Goal: Information Seeking & Learning: Learn about a topic

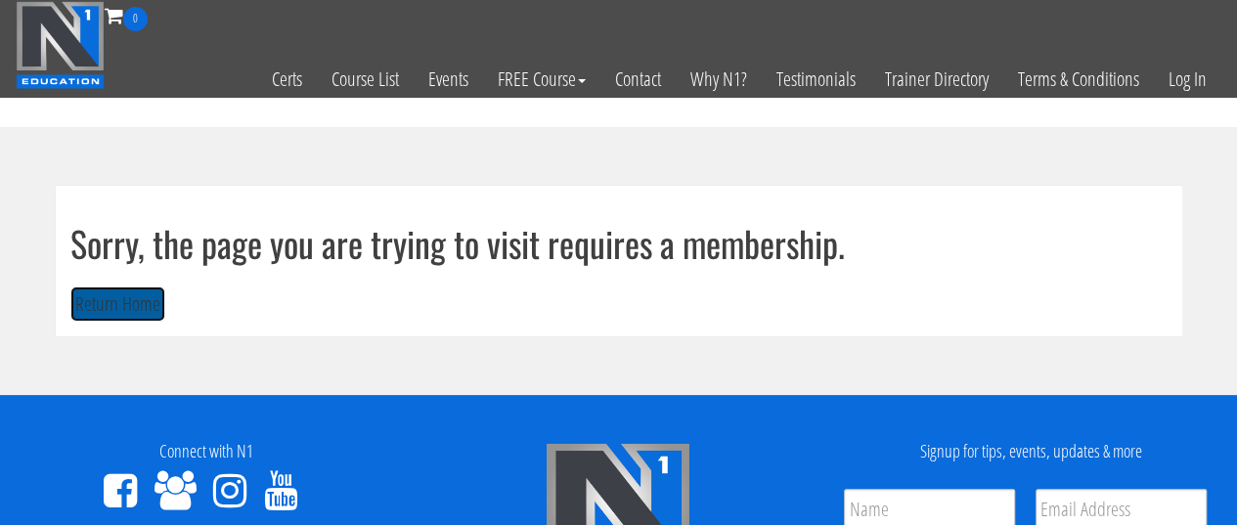
click at [111, 292] on button "Return Home" at bounding box center [117, 304] width 95 height 36
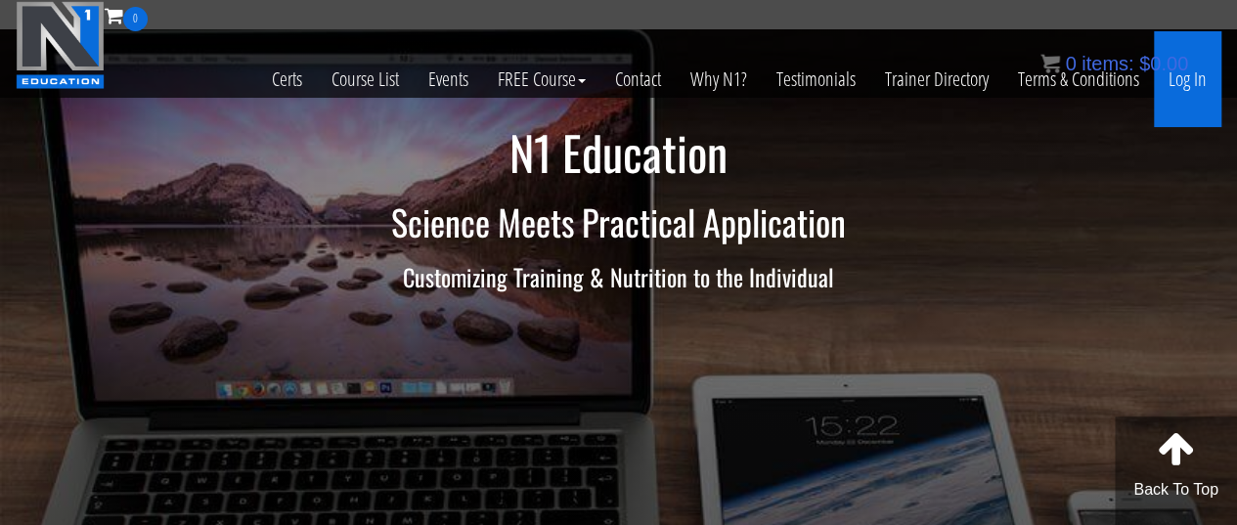
click at [1170, 86] on link "Log In" at bounding box center [1187, 79] width 67 height 96
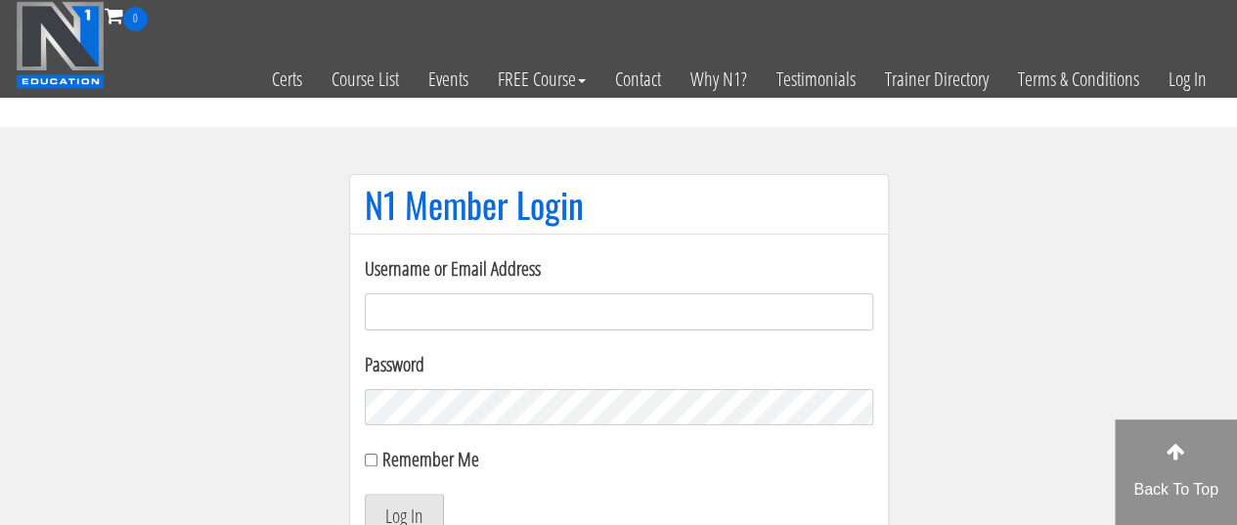
type input "[EMAIL_ADDRESS][DOMAIN_NAME]"
click at [407, 507] on button "Log In" at bounding box center [404, 514] width 79 height 41
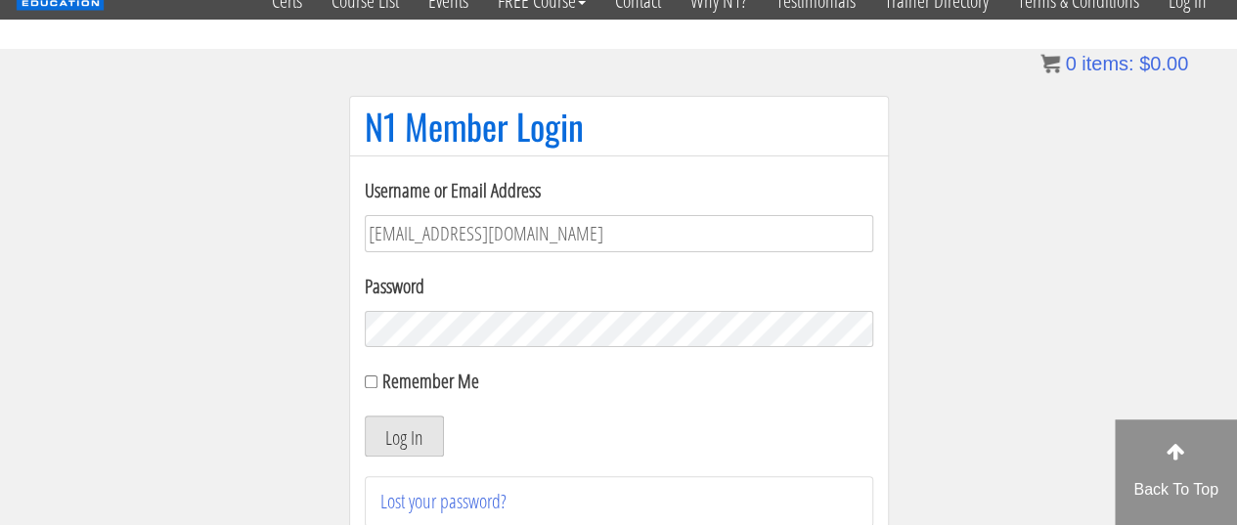
scroll to position [83, 0]
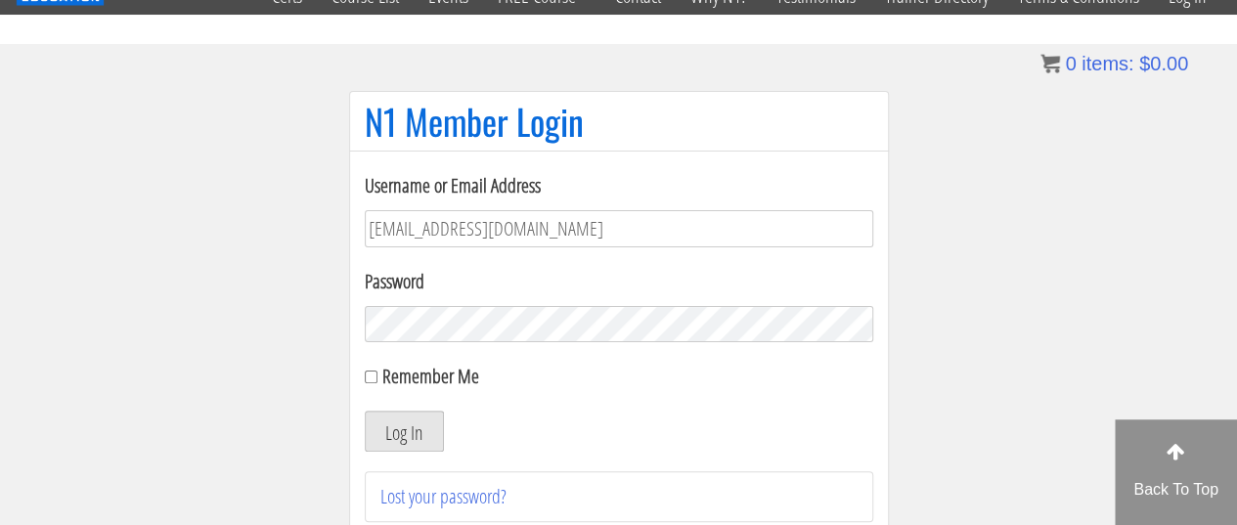
click at [385, 424] on button "Log In" at bounding box center [404, 431] width 79 height 41
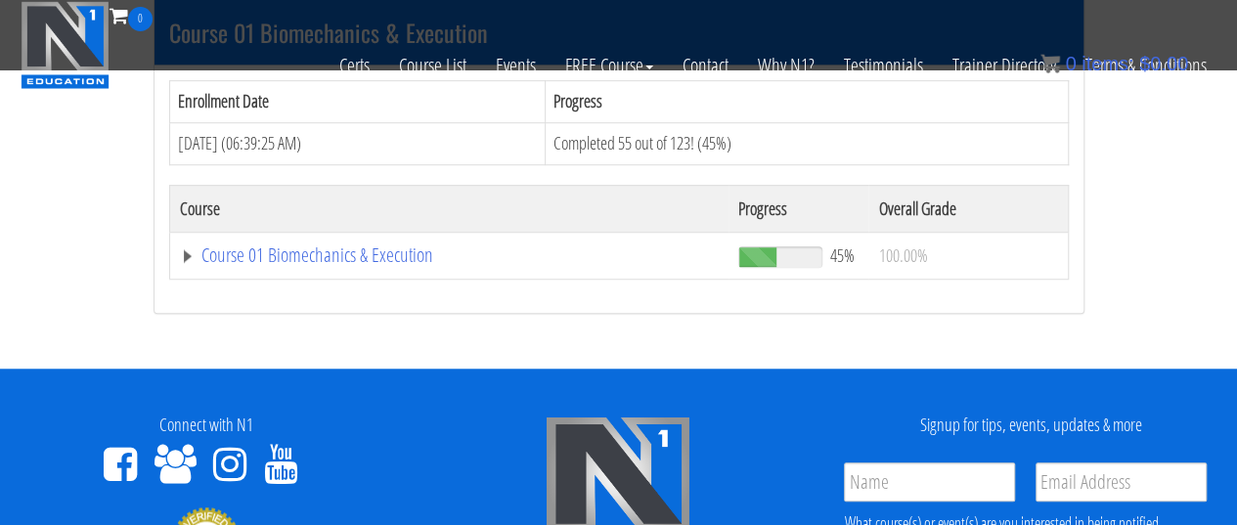
scroll to position [645, 0]
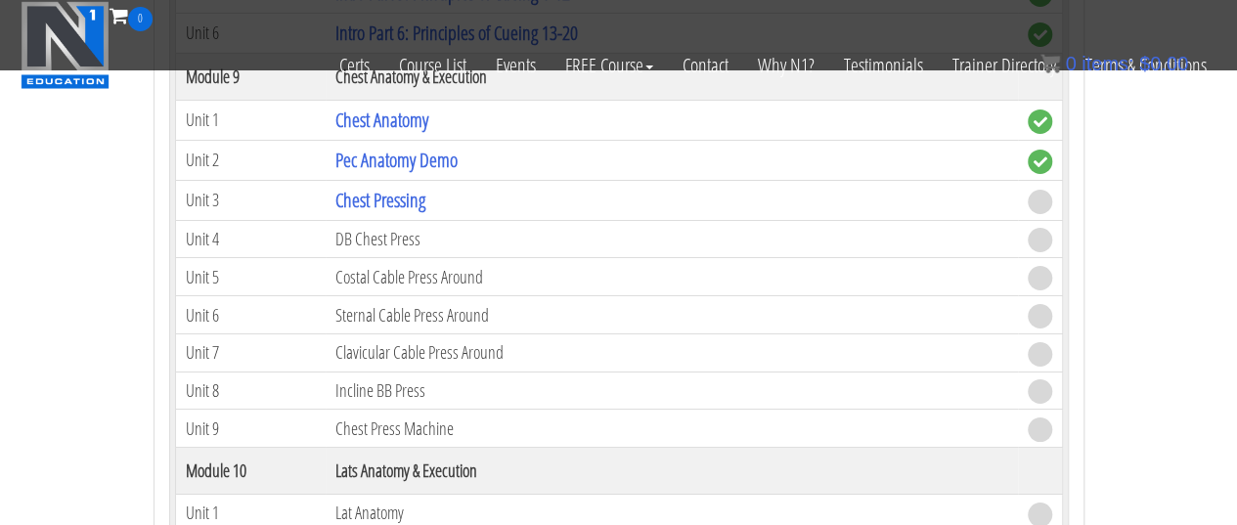
scroll to position [3357, 0]
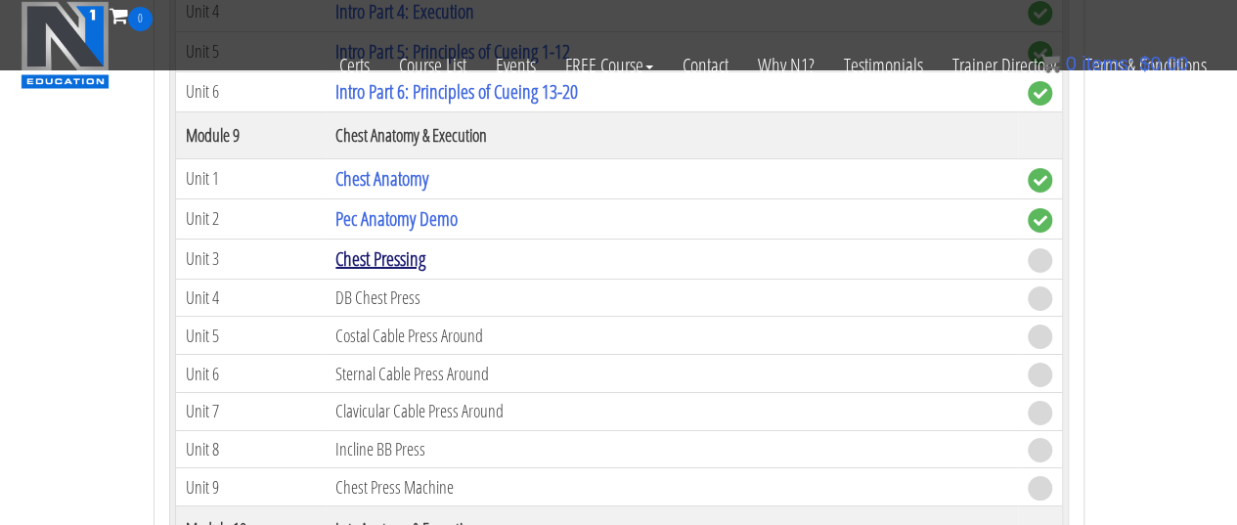
click at [410, 245] on link "Chest Pressing" at bounding box center [380, 258] width 90 height 26
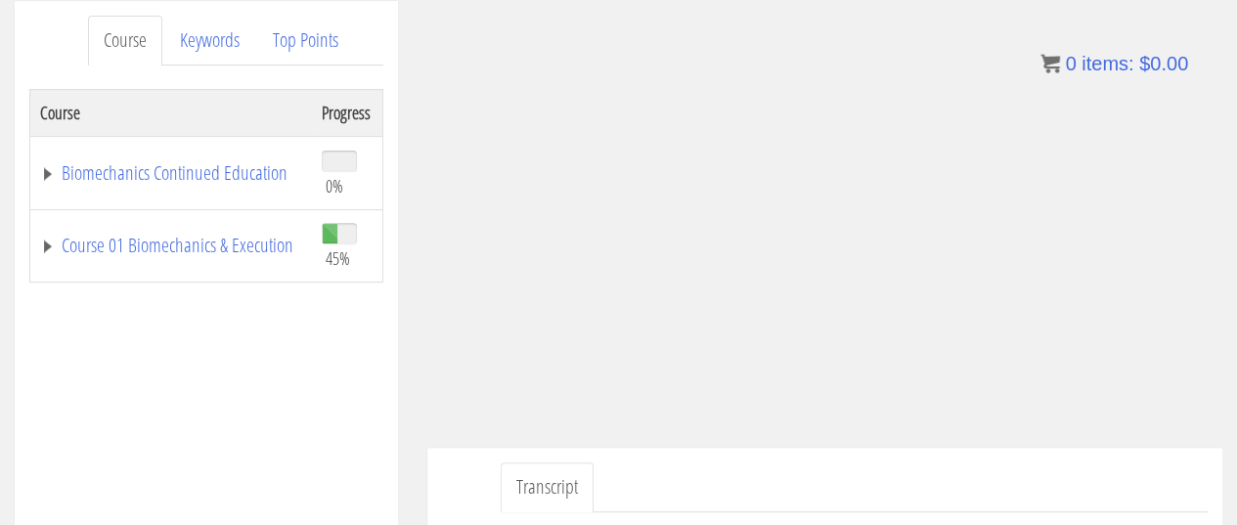
scroll to position [259, 0]
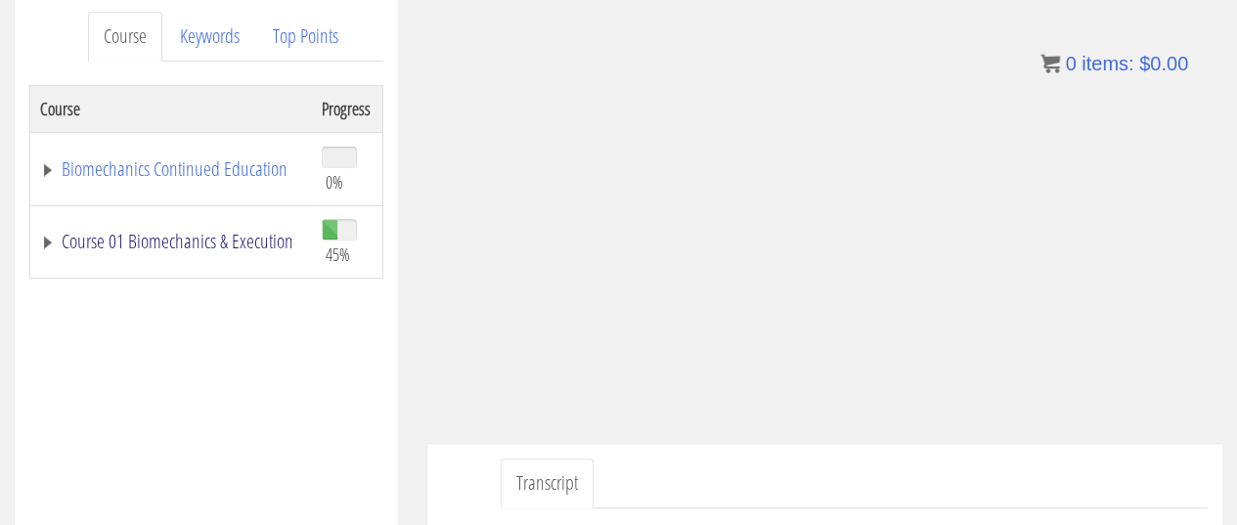
click at [125, 232] on link "Course 01 Biomechanics & Execution" at bounding box center [171, 242] width 262 height 20
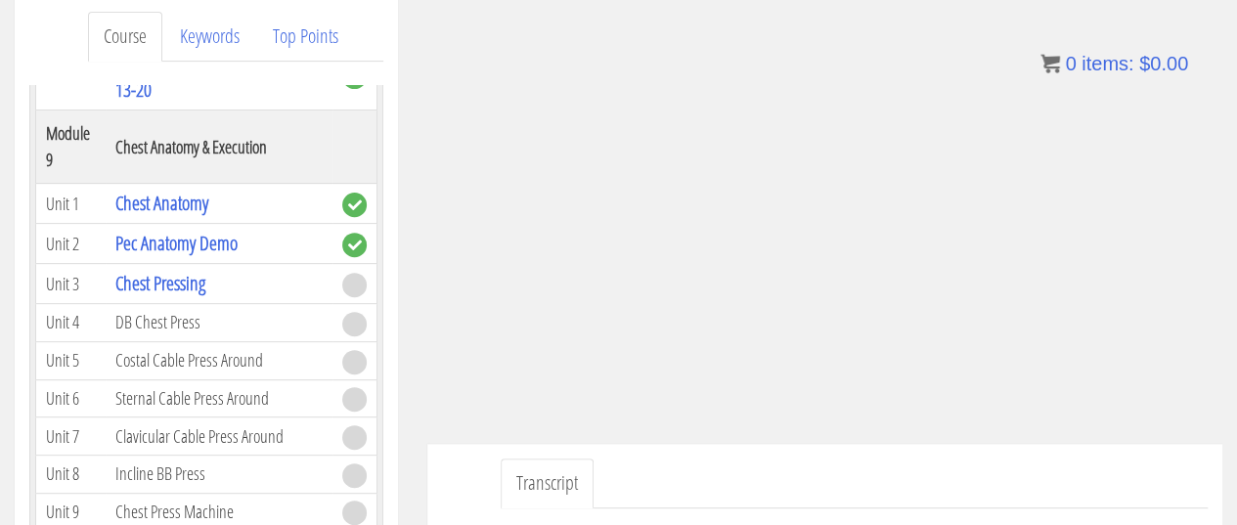
scroll to position [3655, 0]
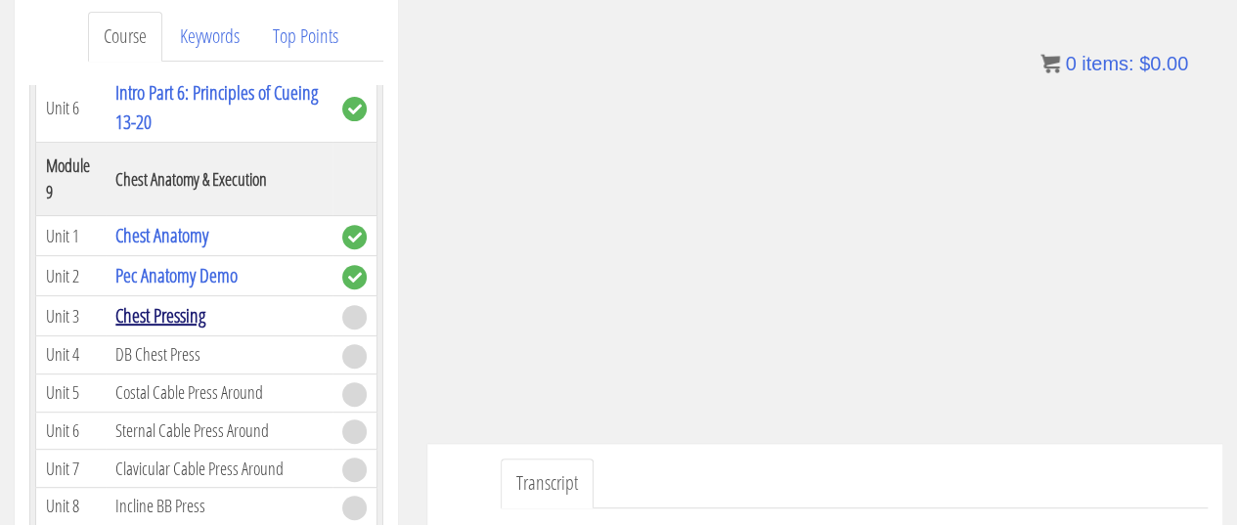
click at [172, 302] on link "Chest Pressing" at bounding box center [160, 315] width 90 height 26
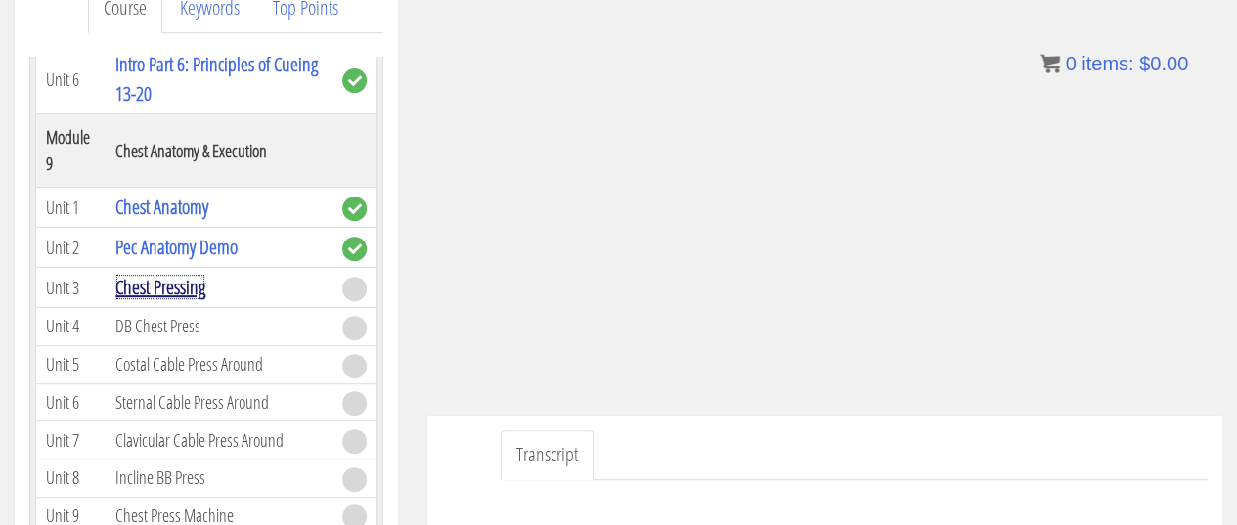
scroll to position [290, 0]
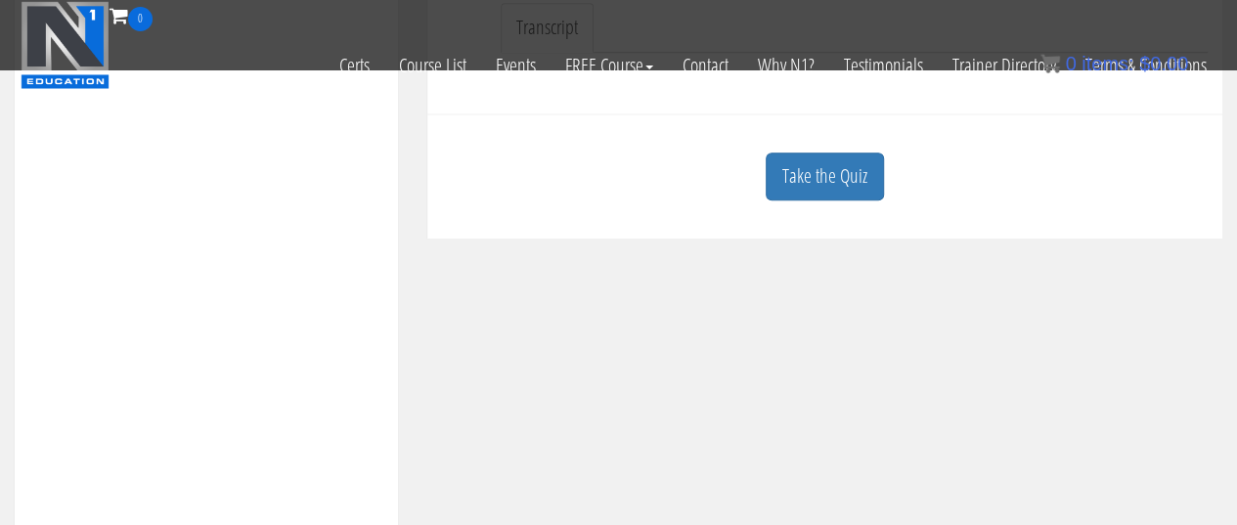
scroll to position [595, 0]
click at [821, 190] on link "Take the Quiz" at bounding box center [824, 173] width 118 height 48
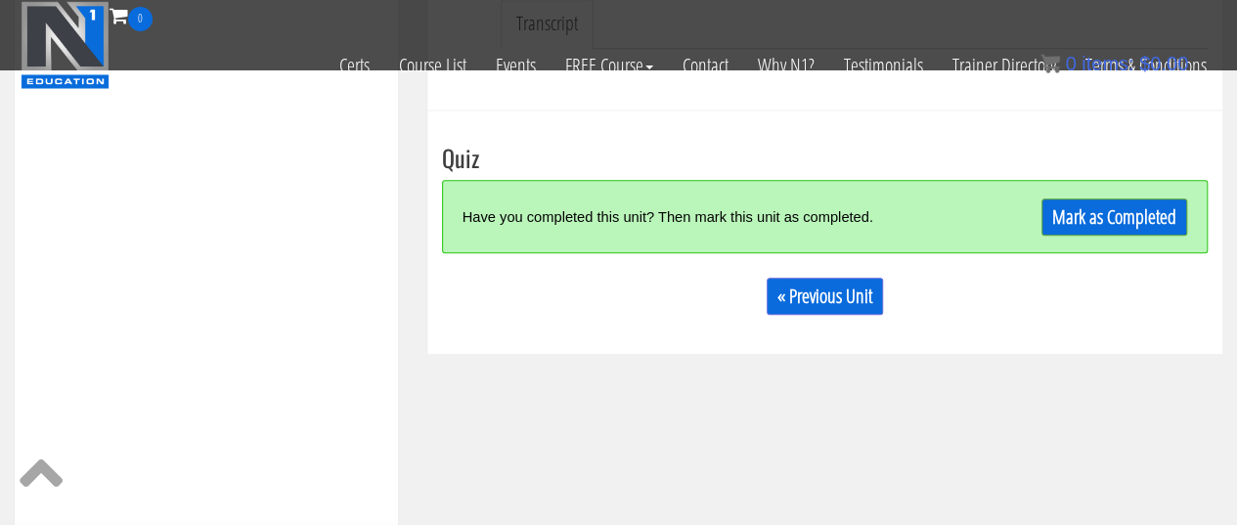
click at [1095, 244] on div "Have you completed this unit? Then mark this unit as completed. [PERSON_NAME] a…" at bounding box center [824, 216] width 765 height 73
click at [1134, 209] on link "Mark as Completed" at bounding box center [1114, 216] width 146 height 37
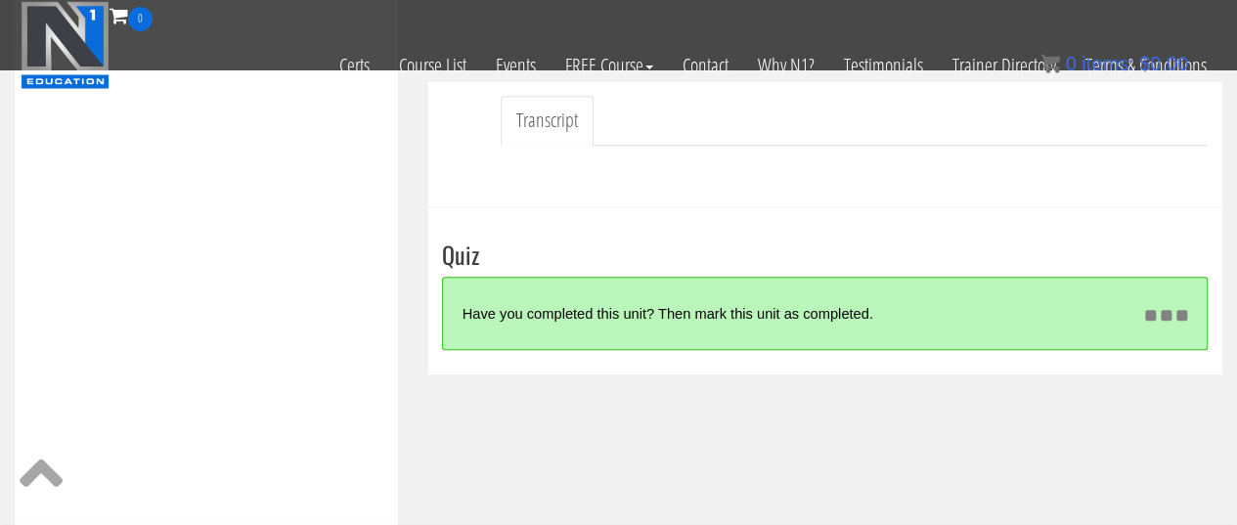
scroll to position [498, 0]
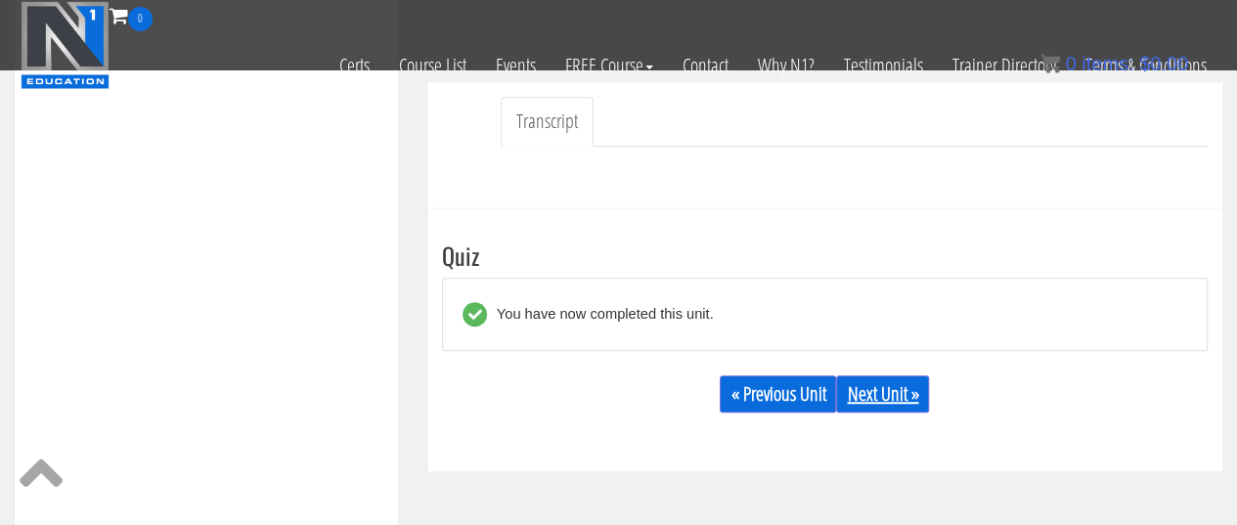
click at [897, 389] on link "Next Unit »" at bounding box center [882, 393] width 93 height 37
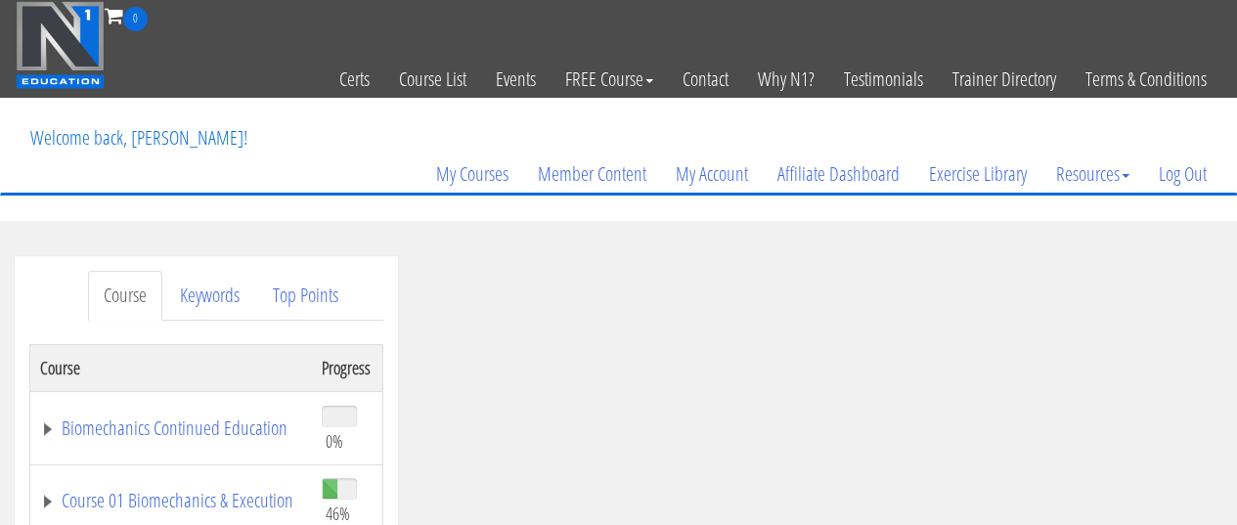
scroll to position [272, 0]
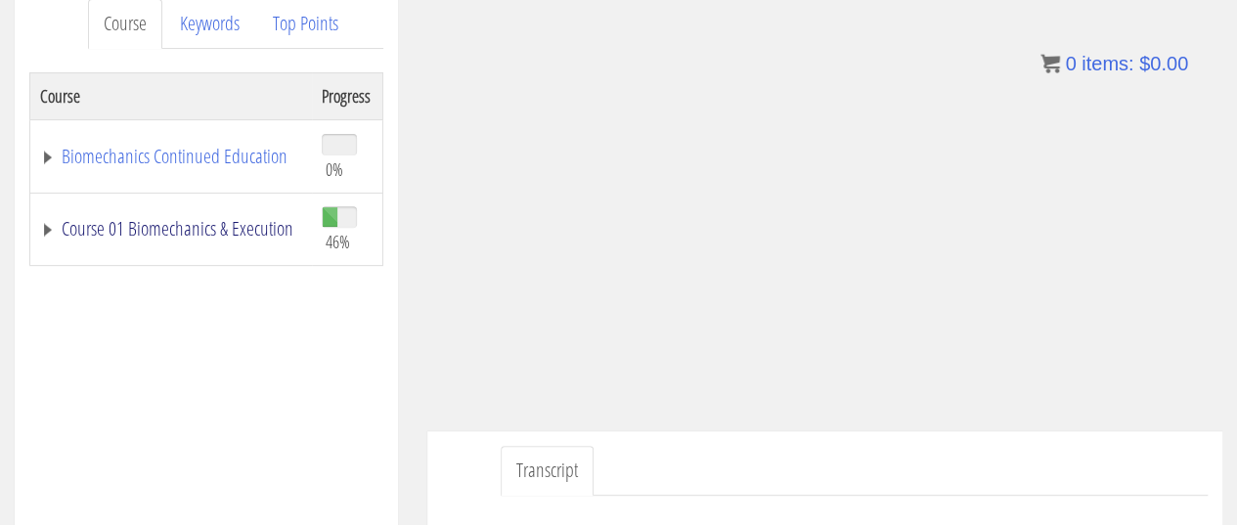
click at [158, 224] on link "Course 01 Biomechanics & Execution" at bounding box center [171, 229] width 262 height 20
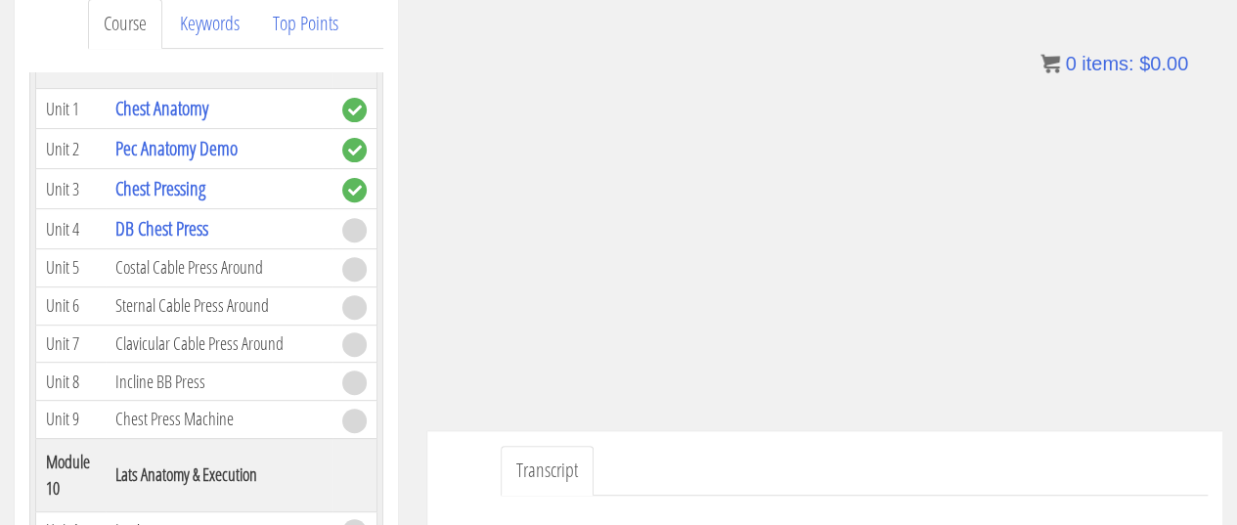
scroll to position [3775, 0]
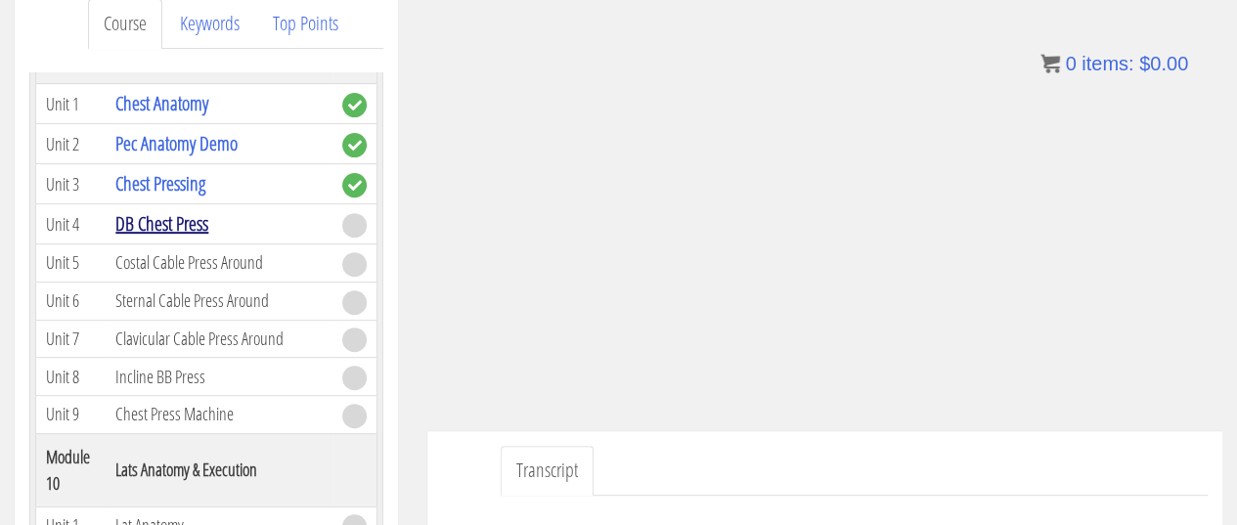
click at [186, 210] on link "DB Chest Press" at bounding box center [161, 223] width 93 height 26
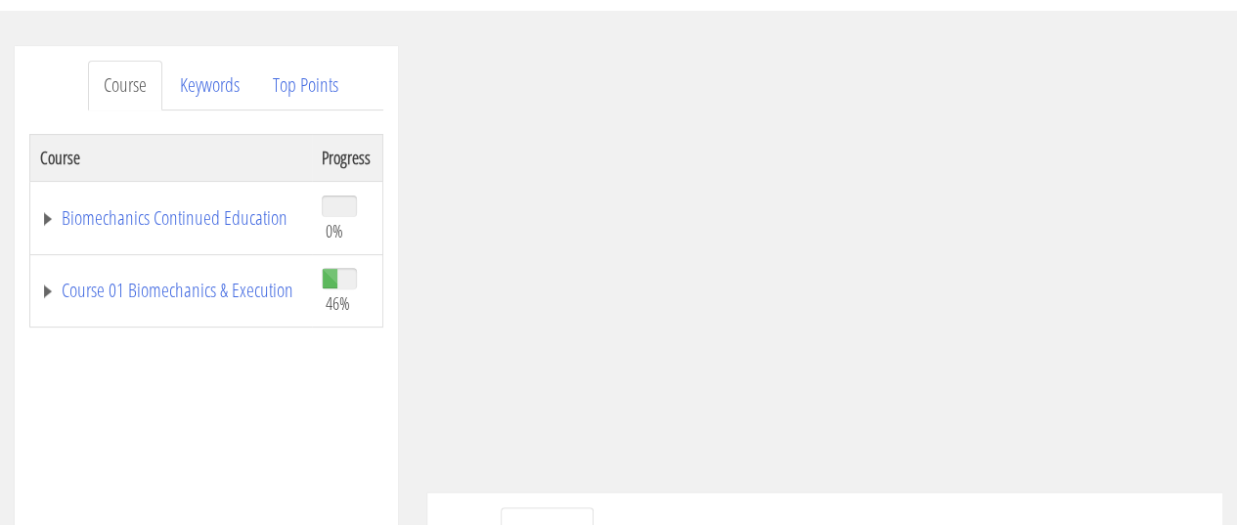
scroll to position [217, 0]
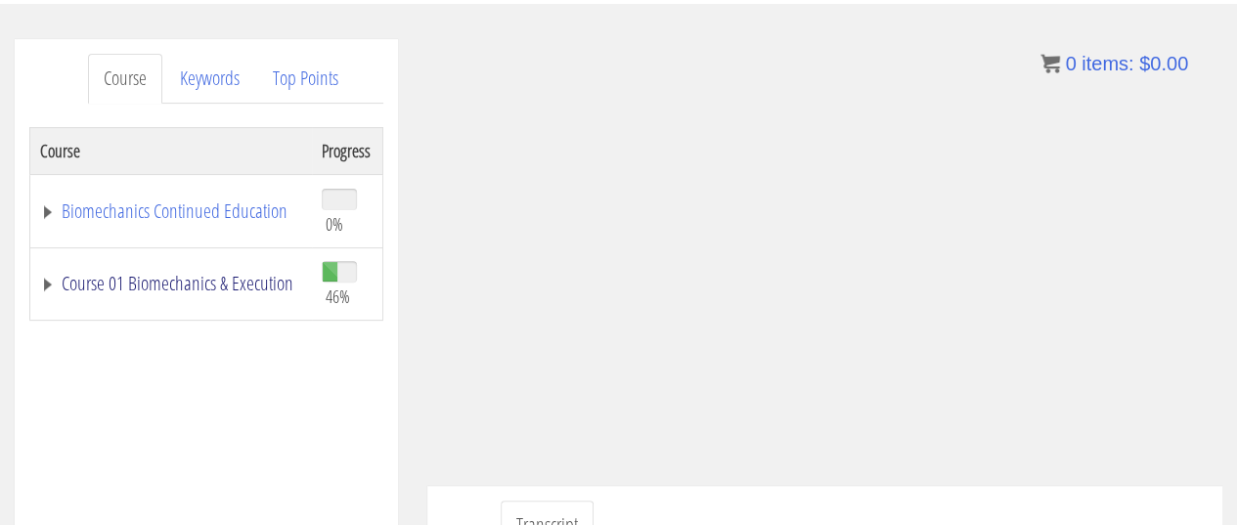
click at [197, 279] on link "Course 01 Biomechanics & Execution" at bounding box center [171, 284] width 262 height 20
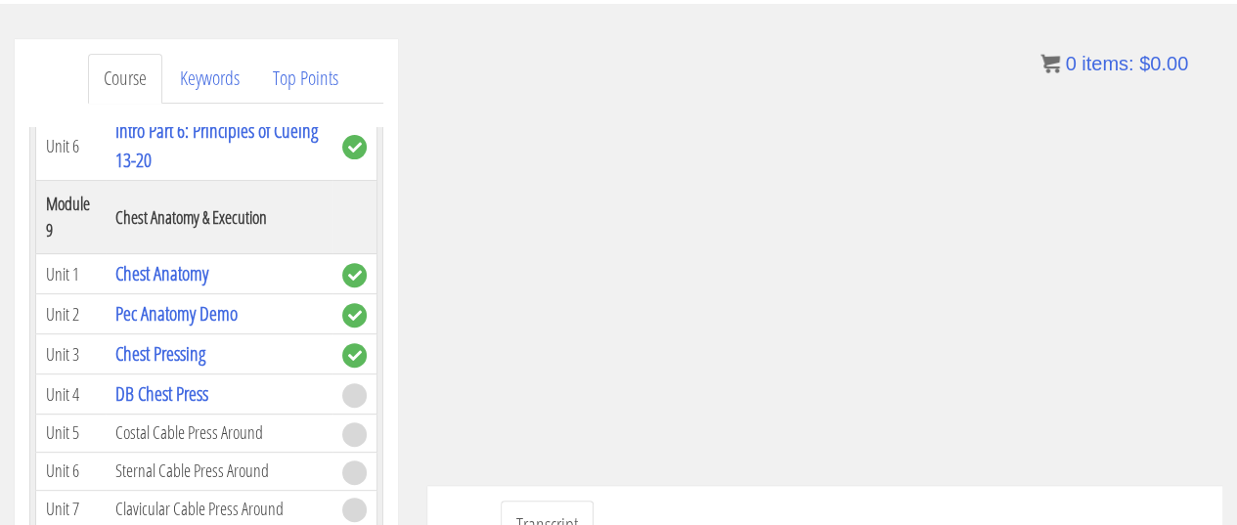
scroll to position [3658, 0]
click at [158, 381] on link "DB Chest Press" at bounding box center [161, 394] width 93 height 26
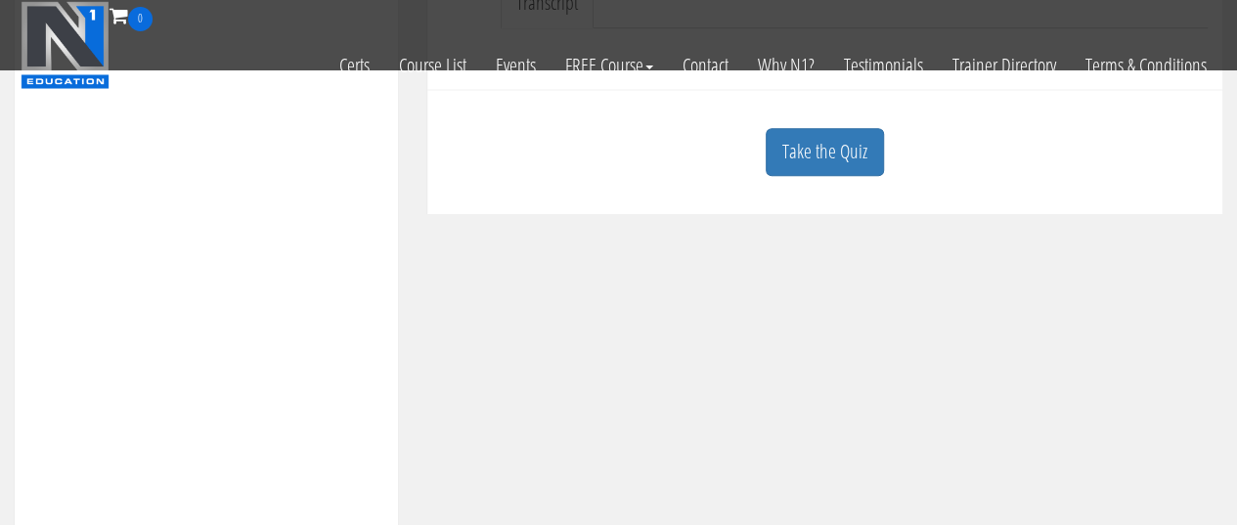
scroll to position [638, 0]
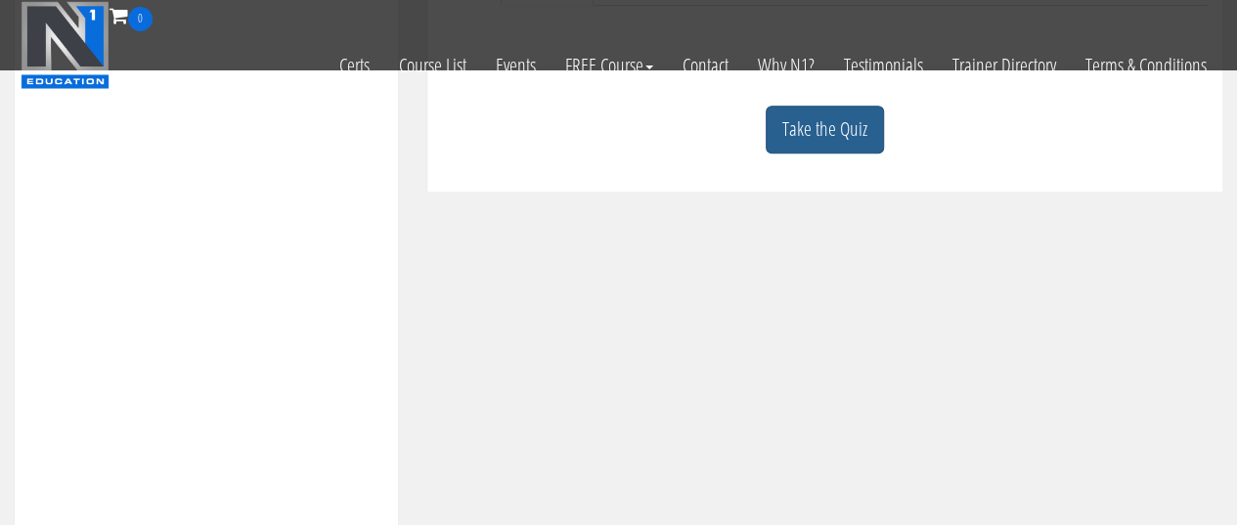
click at [851, 147] on link "Take the Quiz" at bounding box center [824, 130] width 118 height 48
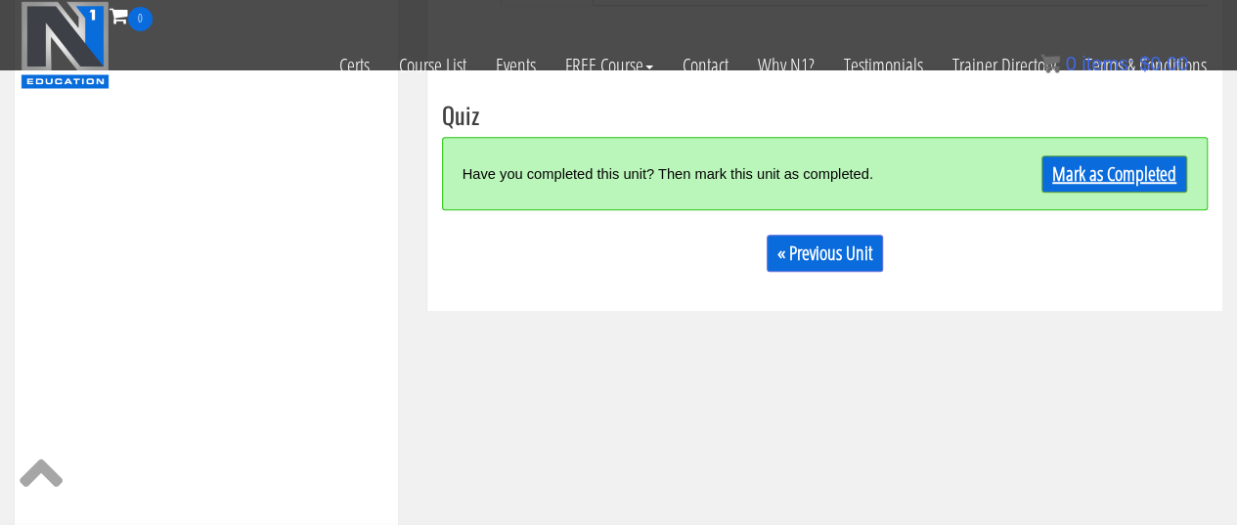
click at [1078, 165] on link "Mark as Completed" at bounding box center [1114, 173] width 146 height 37
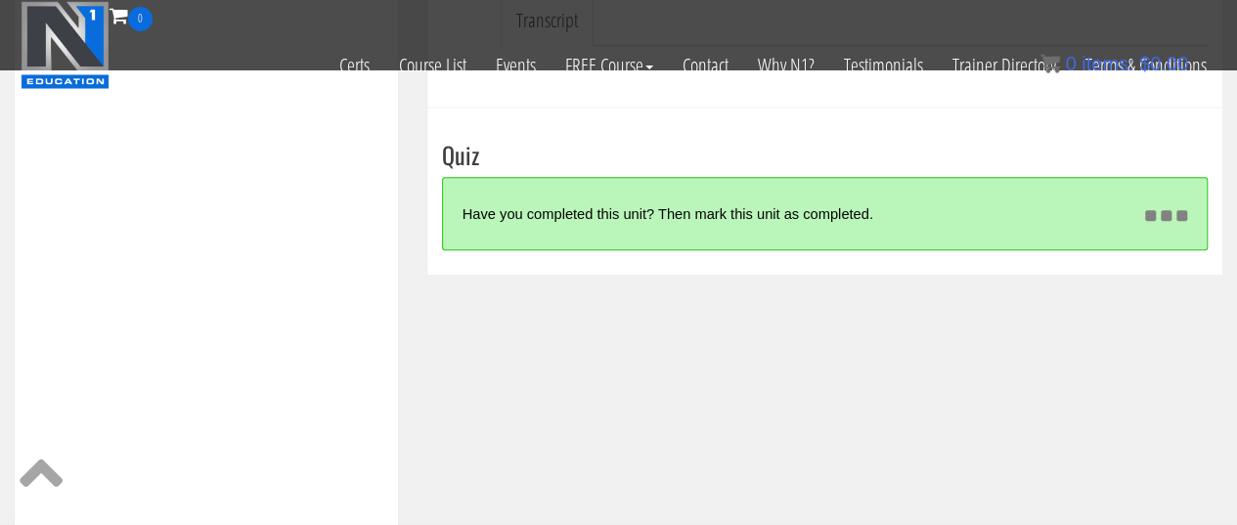
scroll to position [597, 0]
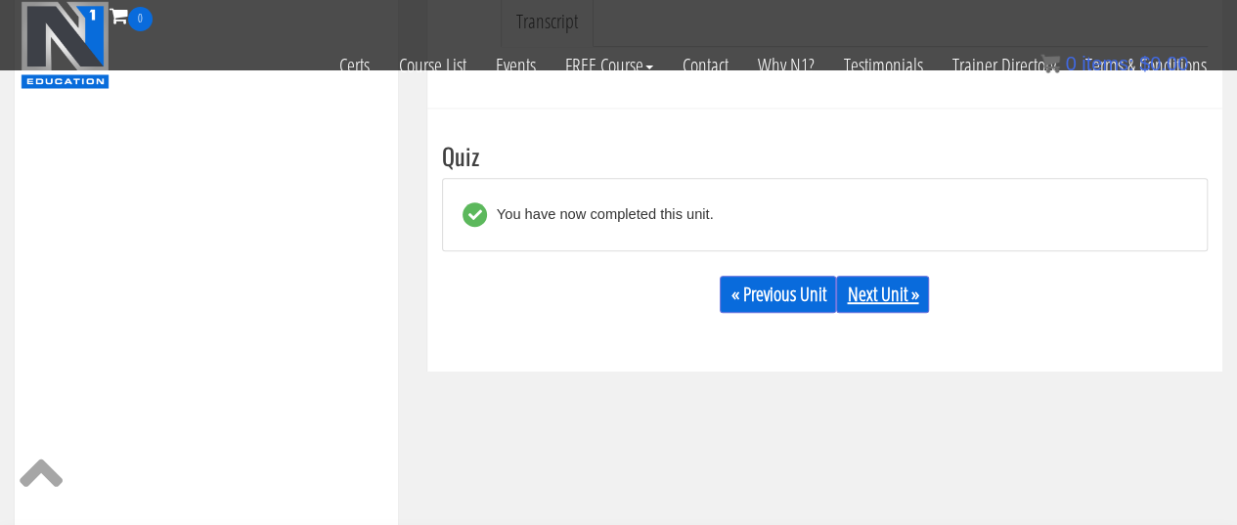
click at [886, 290] on link "Next Unit »" at bounding box center [882, 294] width 93 height 37
click at [864, 281] on link "Next Unit »" at bounding box center [882, 294] width 93 height 37
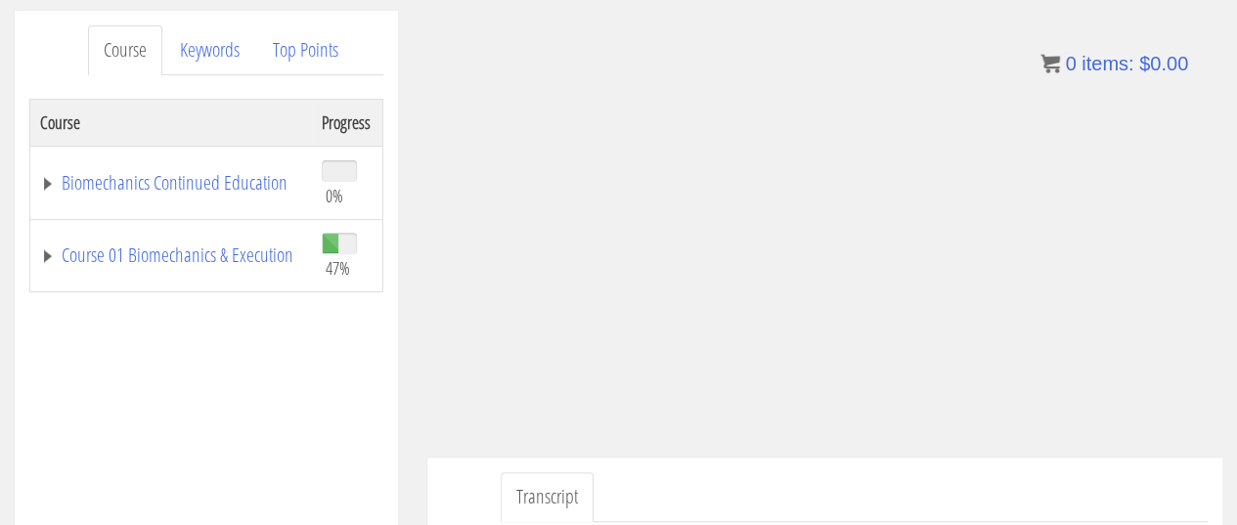
scroll to position [246, 0]
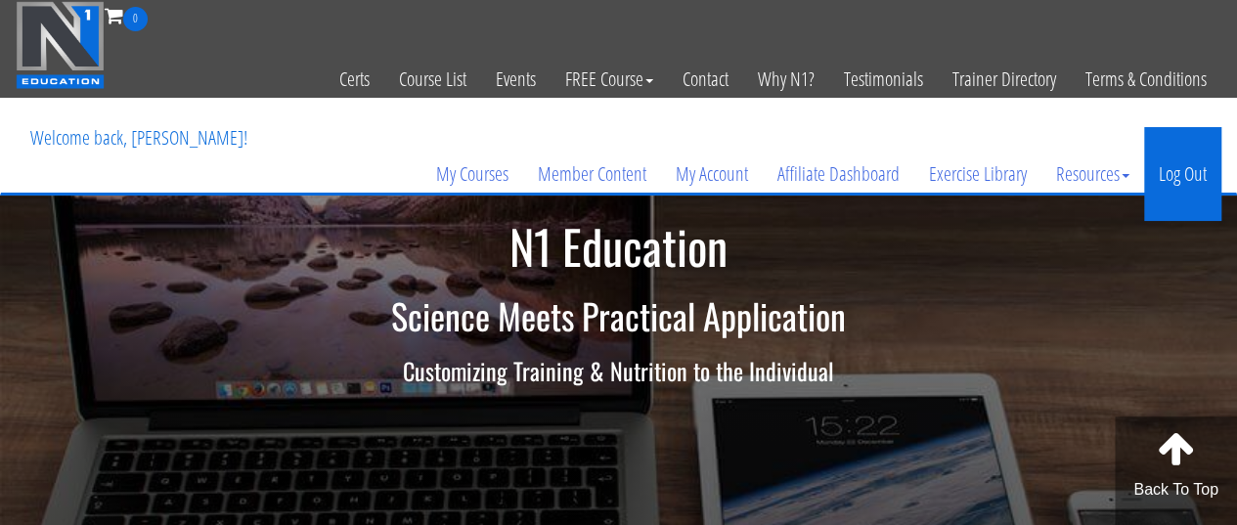
click at [1177, 186] on link "Log Out" at bounding box center [1182, 174] width 77 height 94
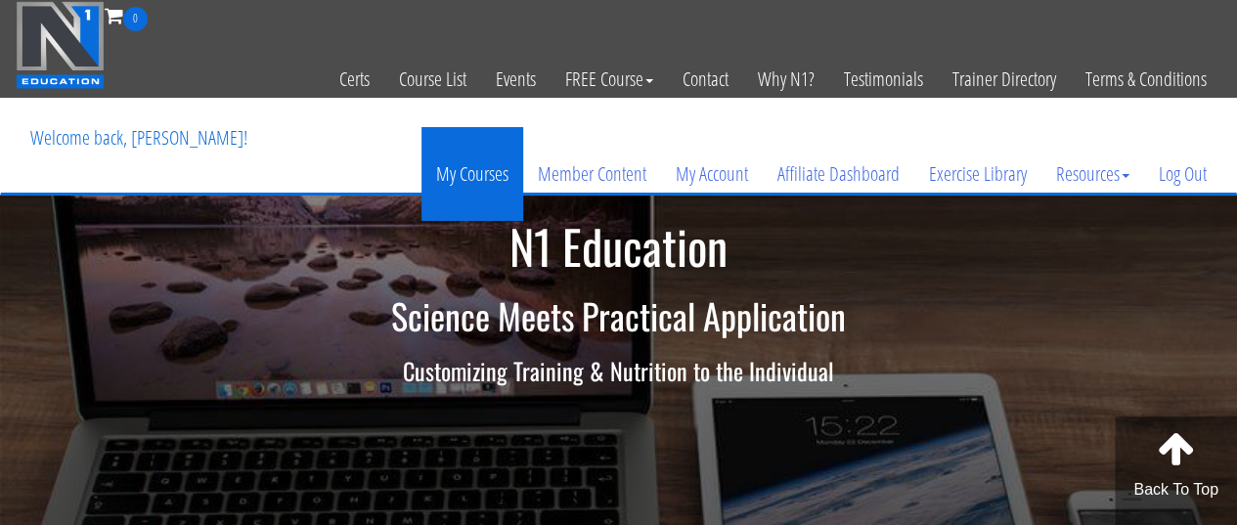
click at [503, 163] on link "My Courses" at bounding box center [472, 174] width 102 height 94
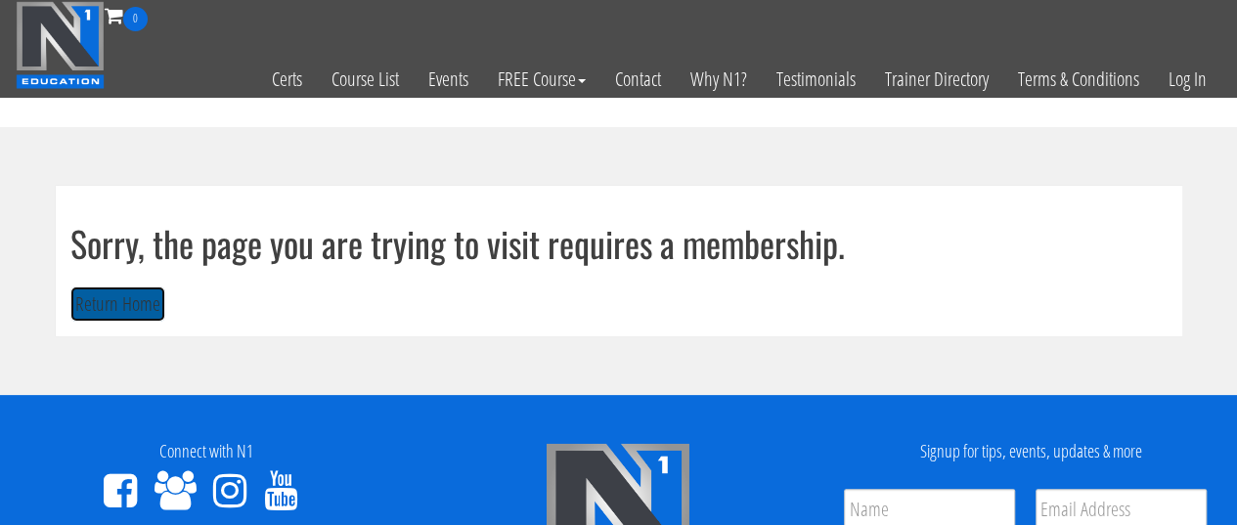
click at [133, 318] on button "Return Home" at bounding box center [117, 304] width 95 height 36
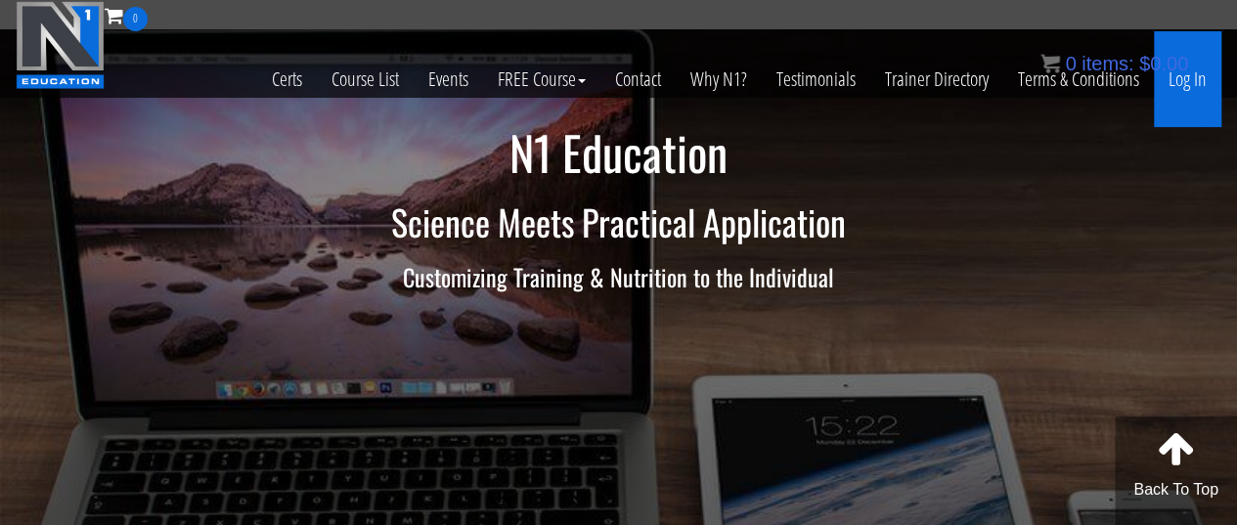
click at [1195, 90] on link "Log In" at bounding box center [1187, 79] width 67 height 96
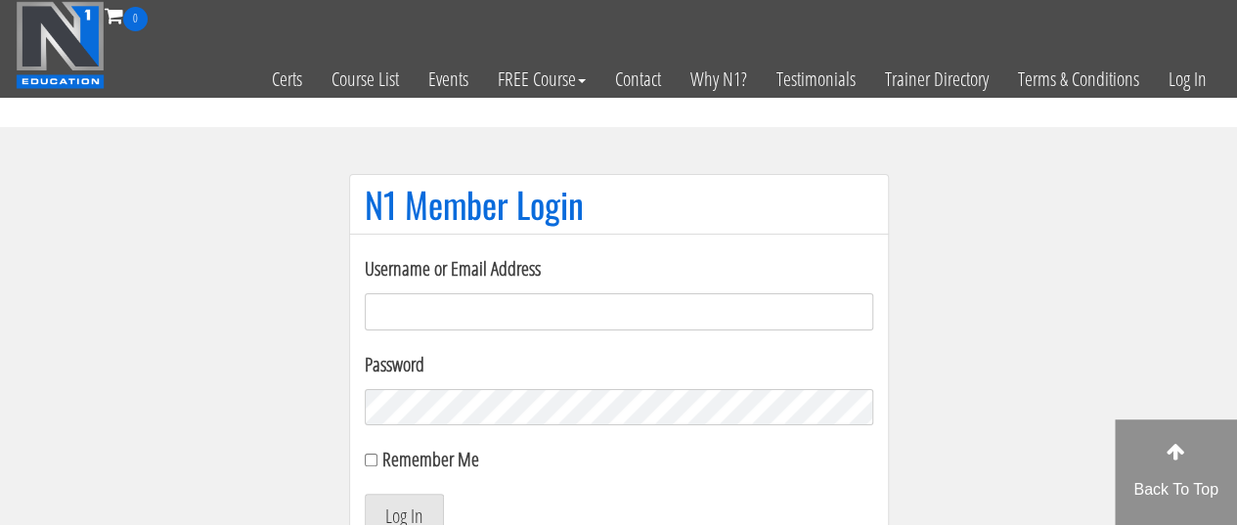
type input "[EMAIL_ADDRESS][DOMAIN_NAME]"
click at [389, 521] on button "Log In" at bounding box center [404, 514] width 79 height 41
click at [399, 494] on button "Log In" at bounding box center [404, 514] width 79 height 41
click at [399, 499] on button "Log In" at bounding box center [404, 514] width 79 height 41
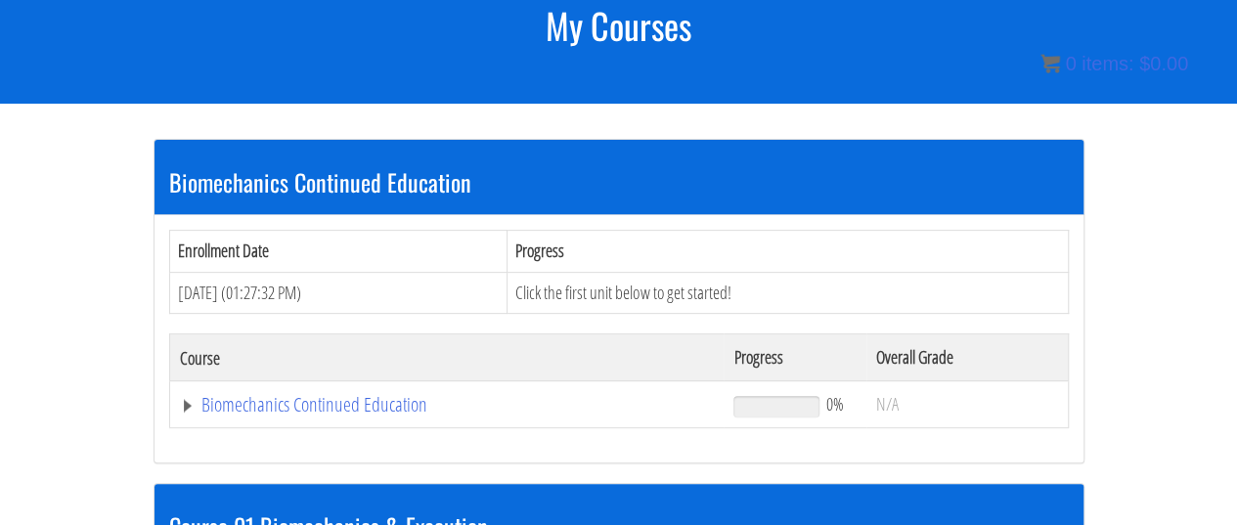
scroll to position [280, 0]
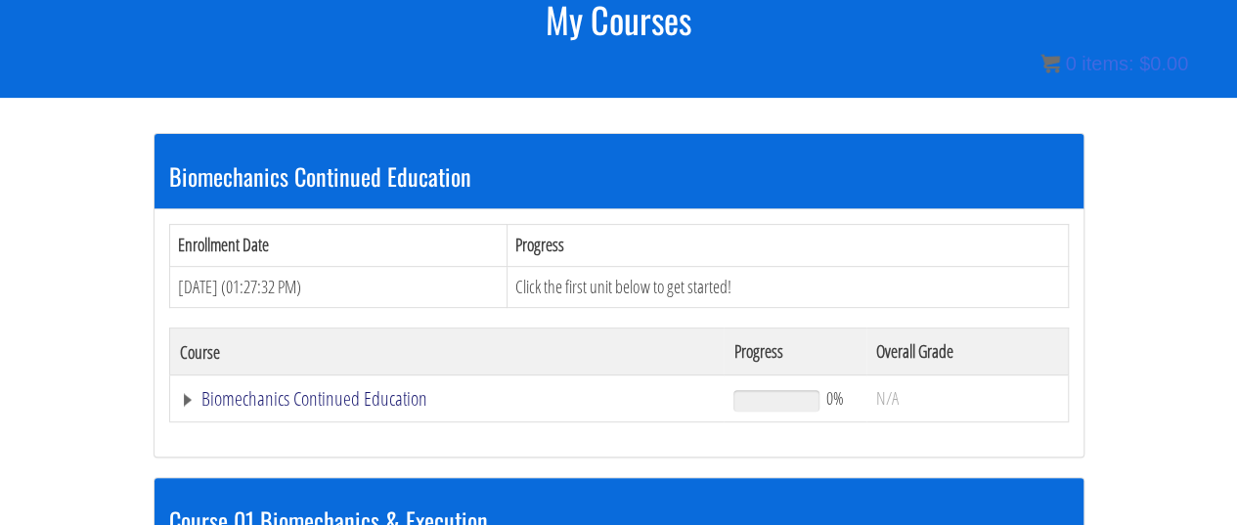
click at [365, 398] on link "Biomechanics Continued Education" at bounding box center [447, 399] width 535 height 20
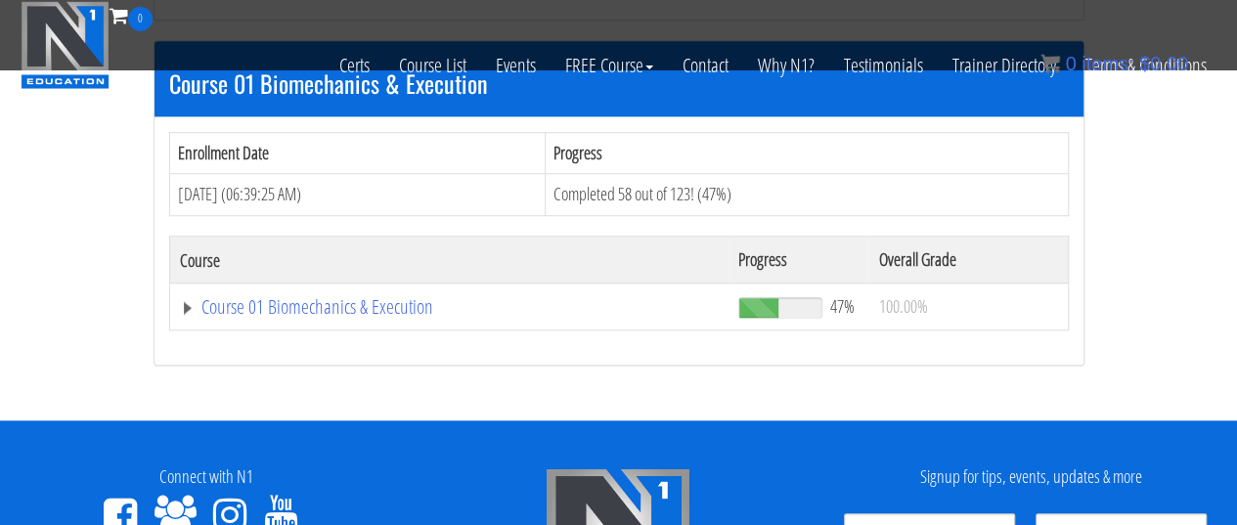
scroll to position [693, 0]
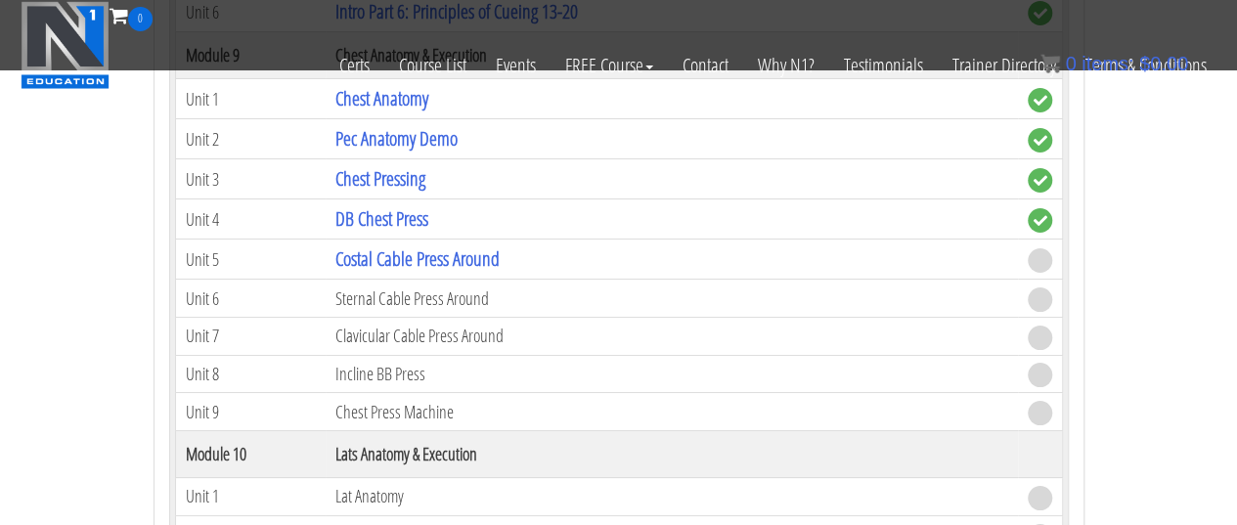
scroll to position [3532, 0]
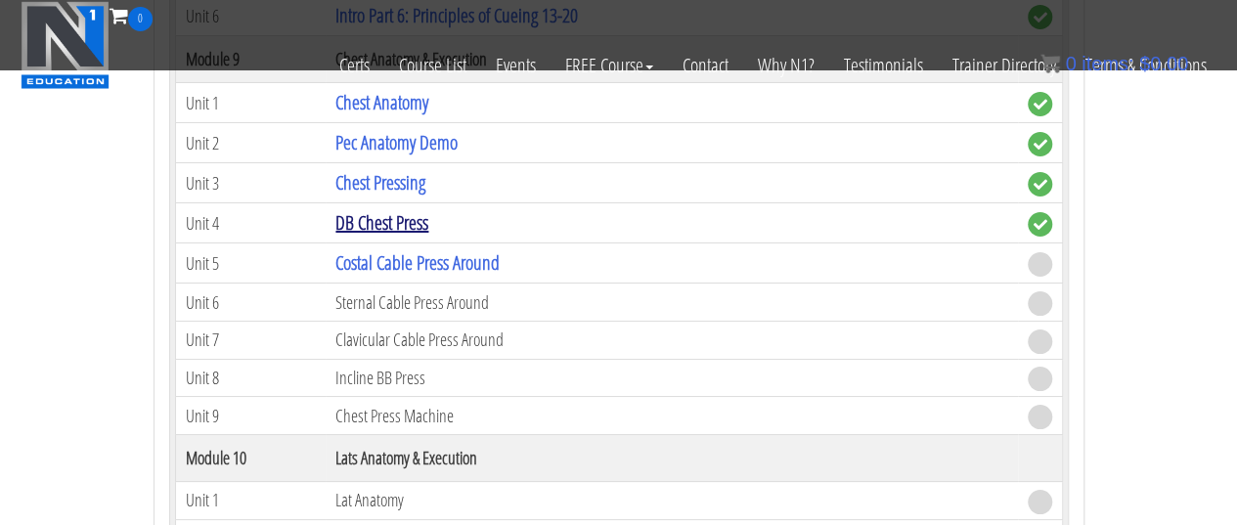
click at [396, 209] on link "DB Chest Press" at bounding box center [381, 222] width 93 height 26
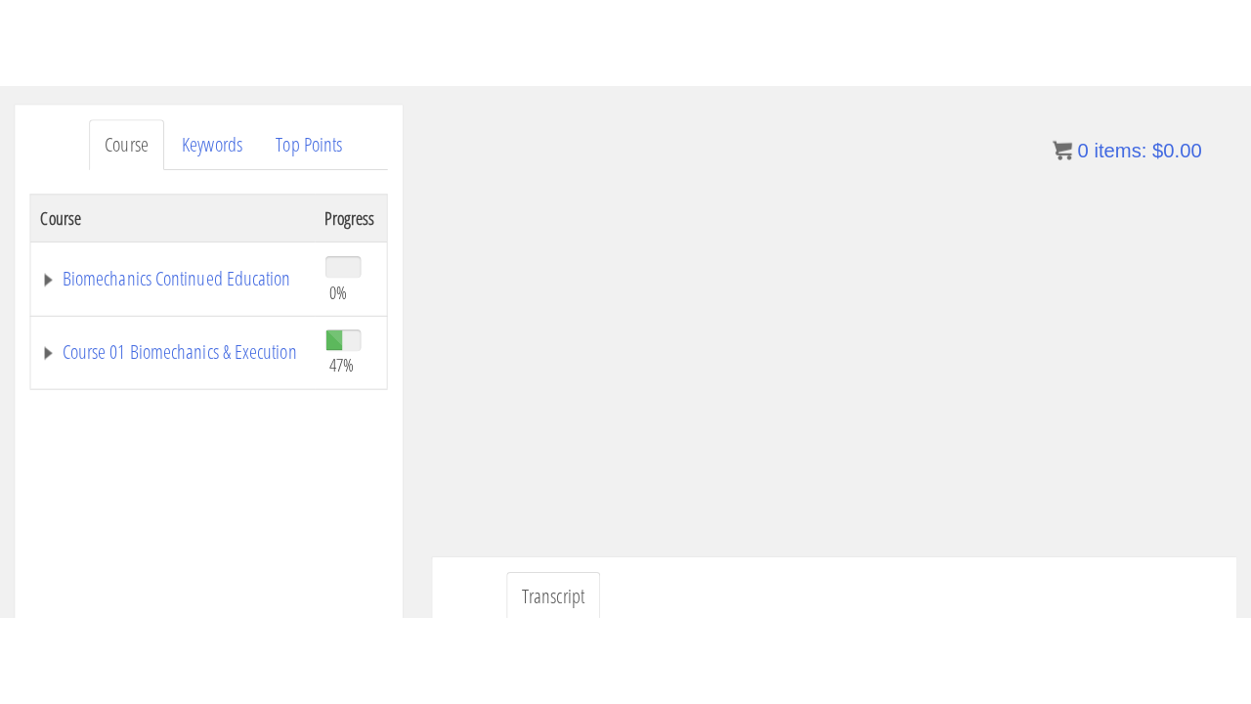
scroll to position [239, 0]
